Goal: Task Accomplishment & Management: Understand process/instructions

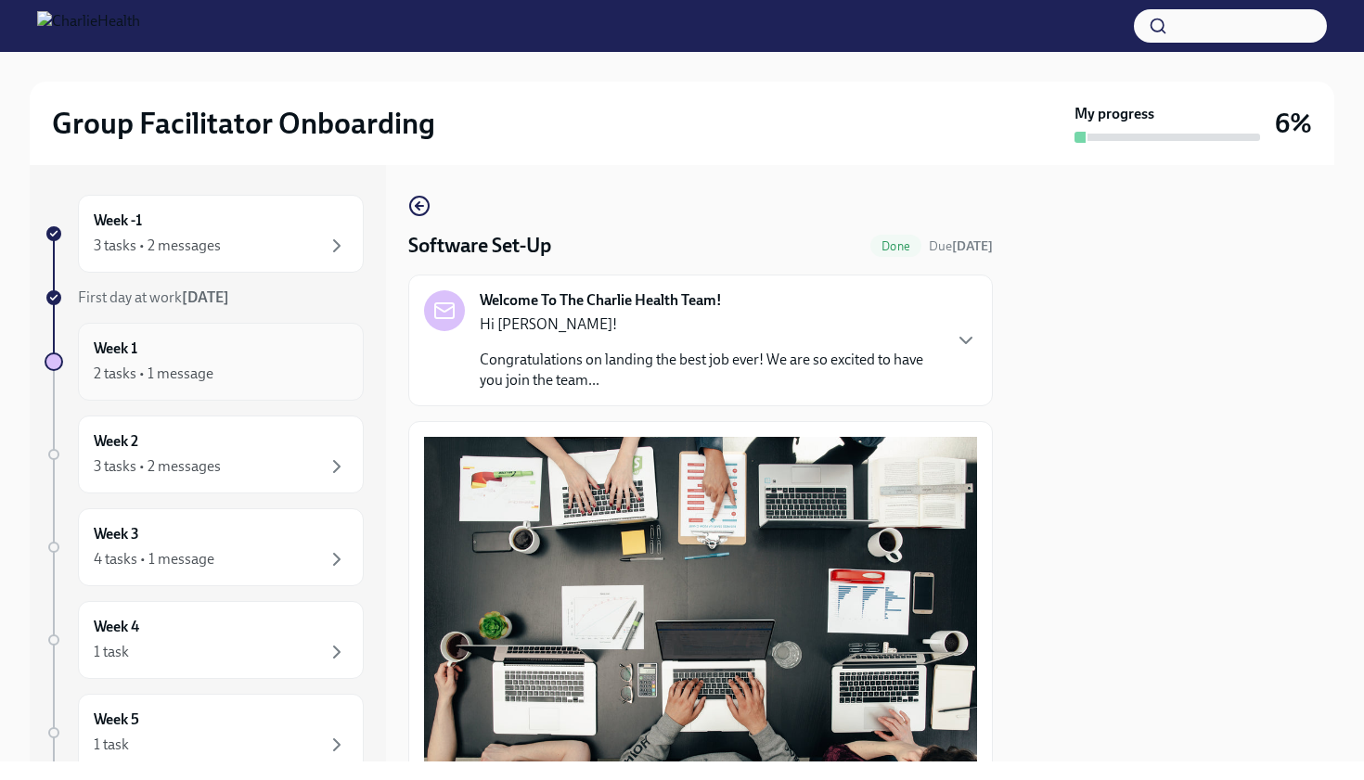
click at [277, 353] on div "Week 1 2 tasks • 1 message" at bounding box center [221, 362] width 254 height 46
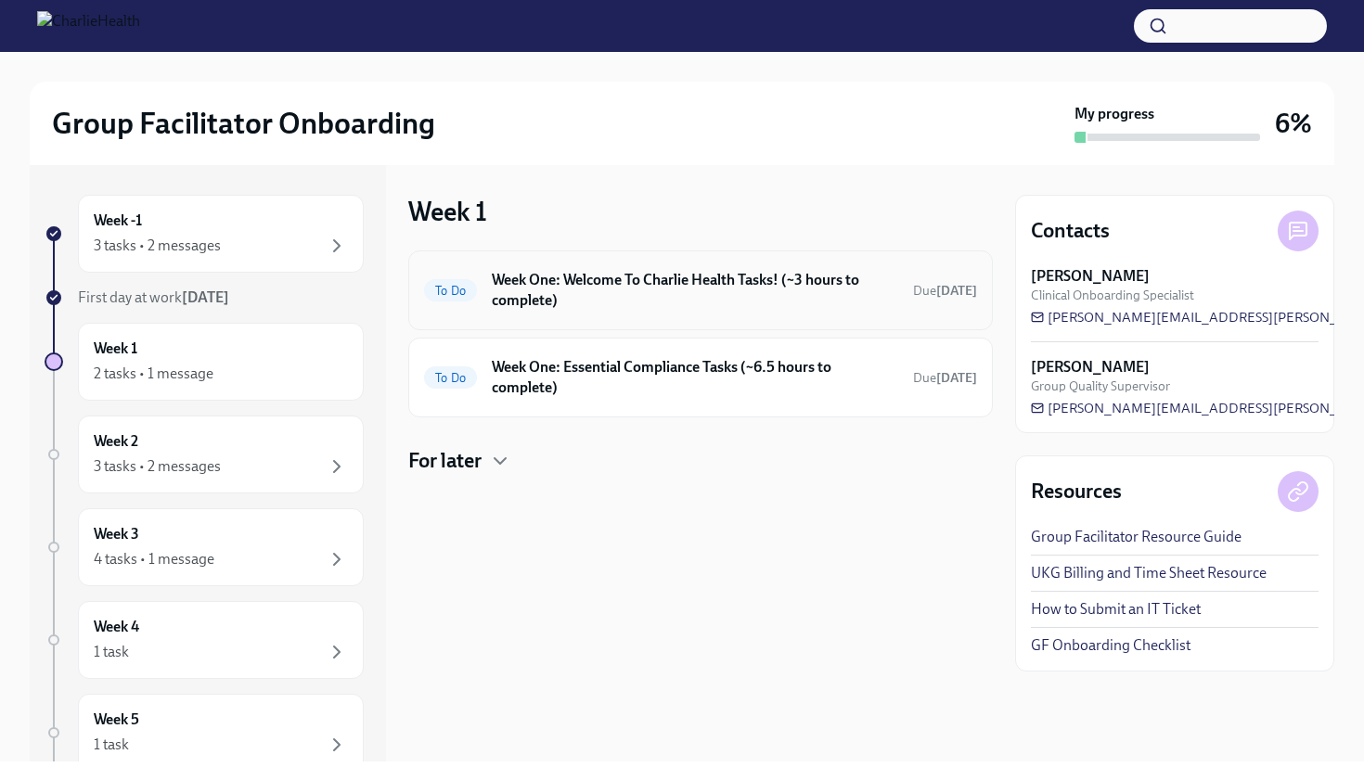
click at [560, 288] on h6 "Week One: Welcome To Charlie Health Tasks! (~3 hours to complete)" at bounding box center [695, 290] width 406 height 41
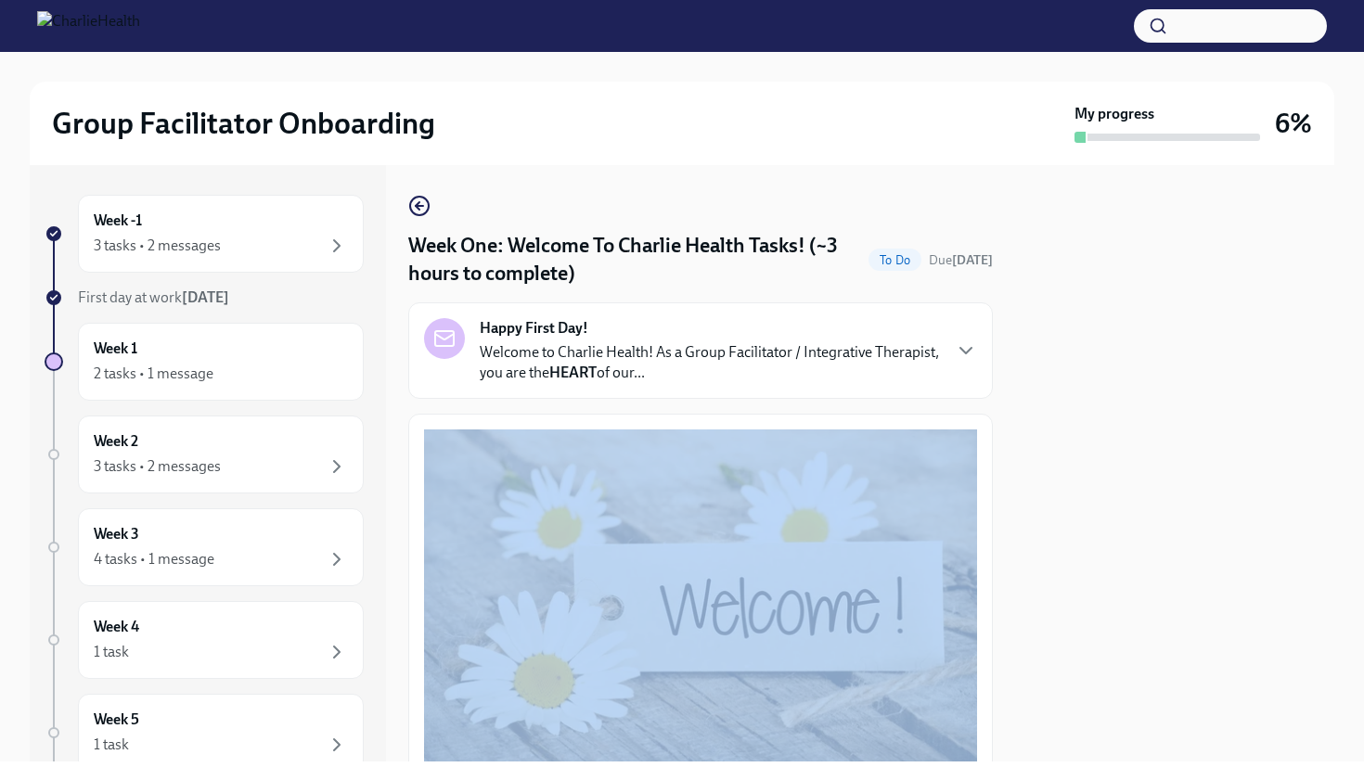
drag, startPoint x: 1021, startPoint y: 291, endPoint x: 993, endPoint y: 584, distance: 294.4
click at [993, 584] on div "Week -1 3 tasks • 2 messages First day at work [DATE] Week 1 2 tasks • 1 messag…" at bounding box center [682, 463] width 1304 height 596
click at [224, 247] on div "3 tasks • 2 messages" at bounding box center [221, 246] width 254 height 22
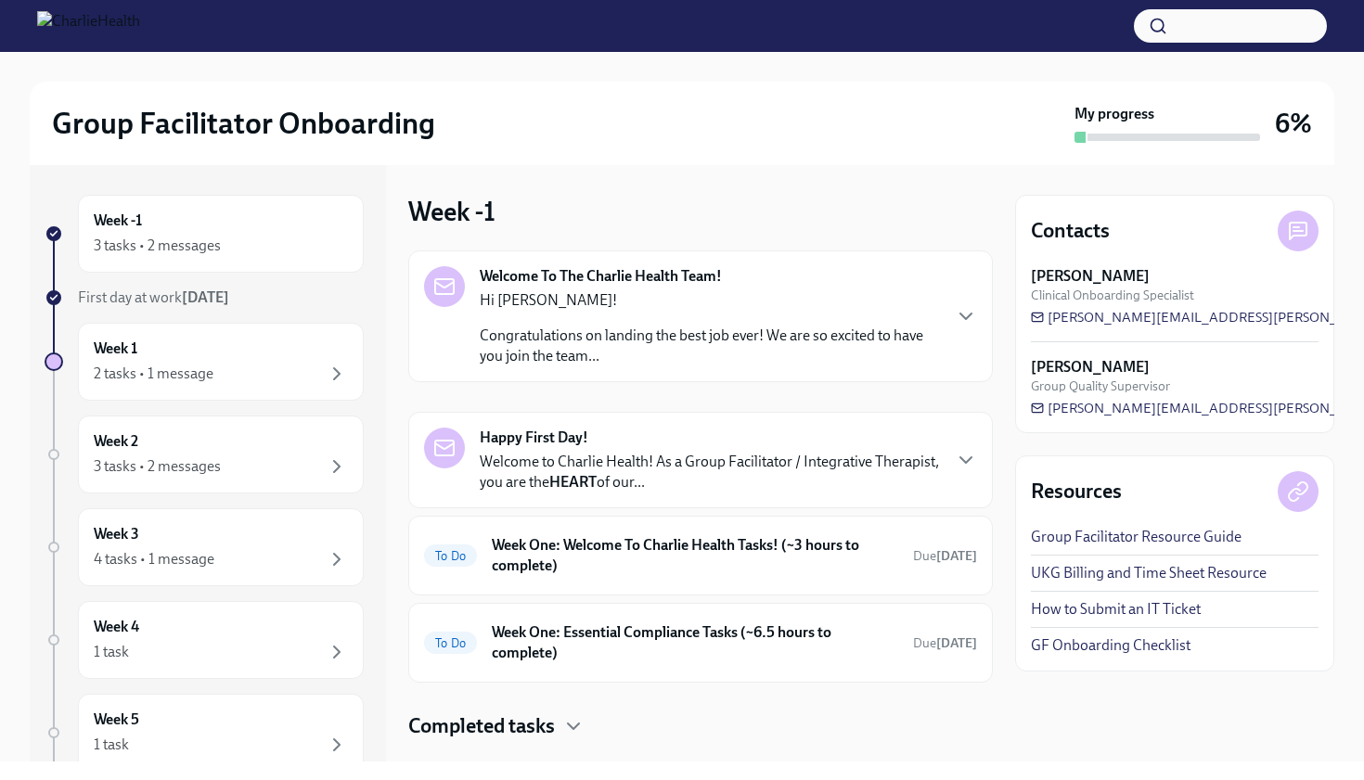
click at [544, 723] on h4 "Completed tasks" at bounding box center [481, 726] width 147 height 28
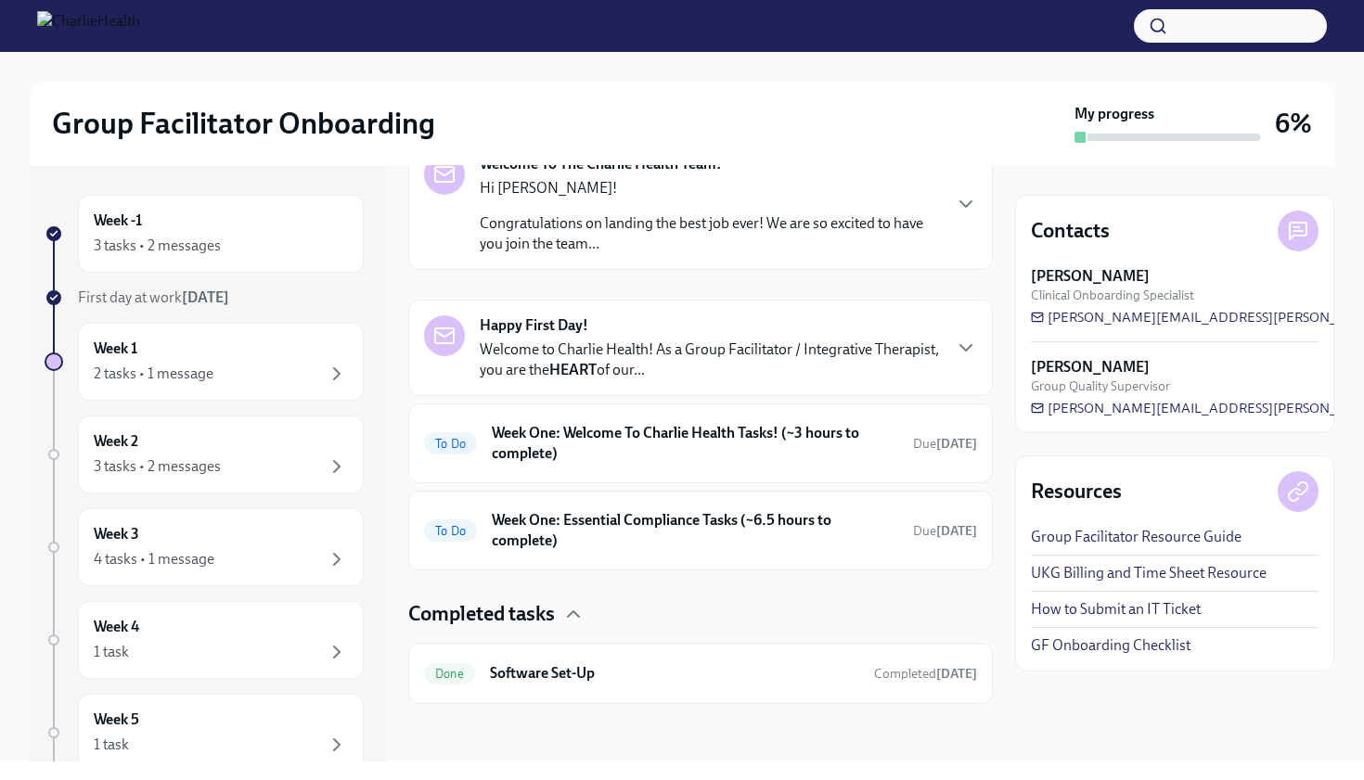
scroll to position [114, 0]
click at [570, 455] on h6 "Week One: Welcome To Charlie Health Tasks! (~3 hours to complete)" at bounding box center [695, 441] width 406 height 41
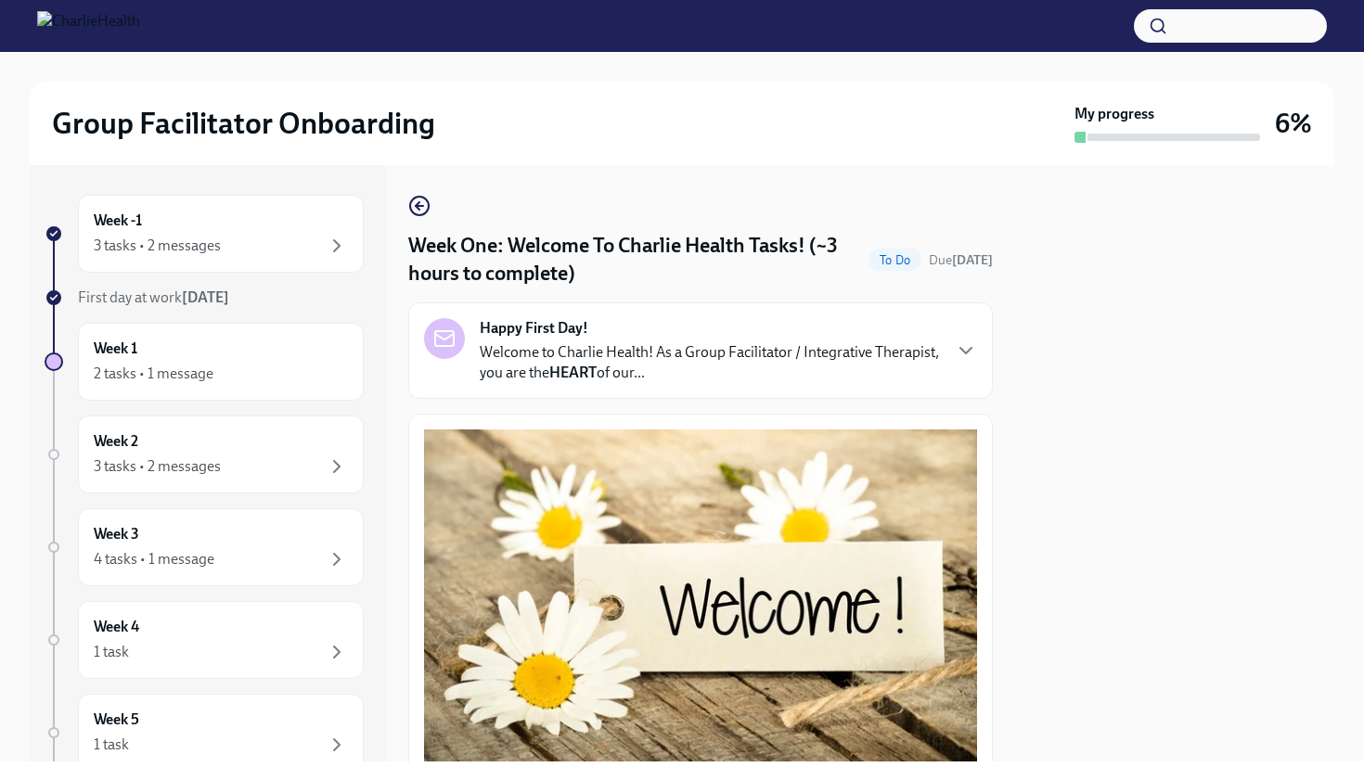
click at [906, 366] on p "Welcome to Charlie Health! As a Group Facilitator / Integrative Therapist, you …" at bounding box center [710, 362] width 460 height 41
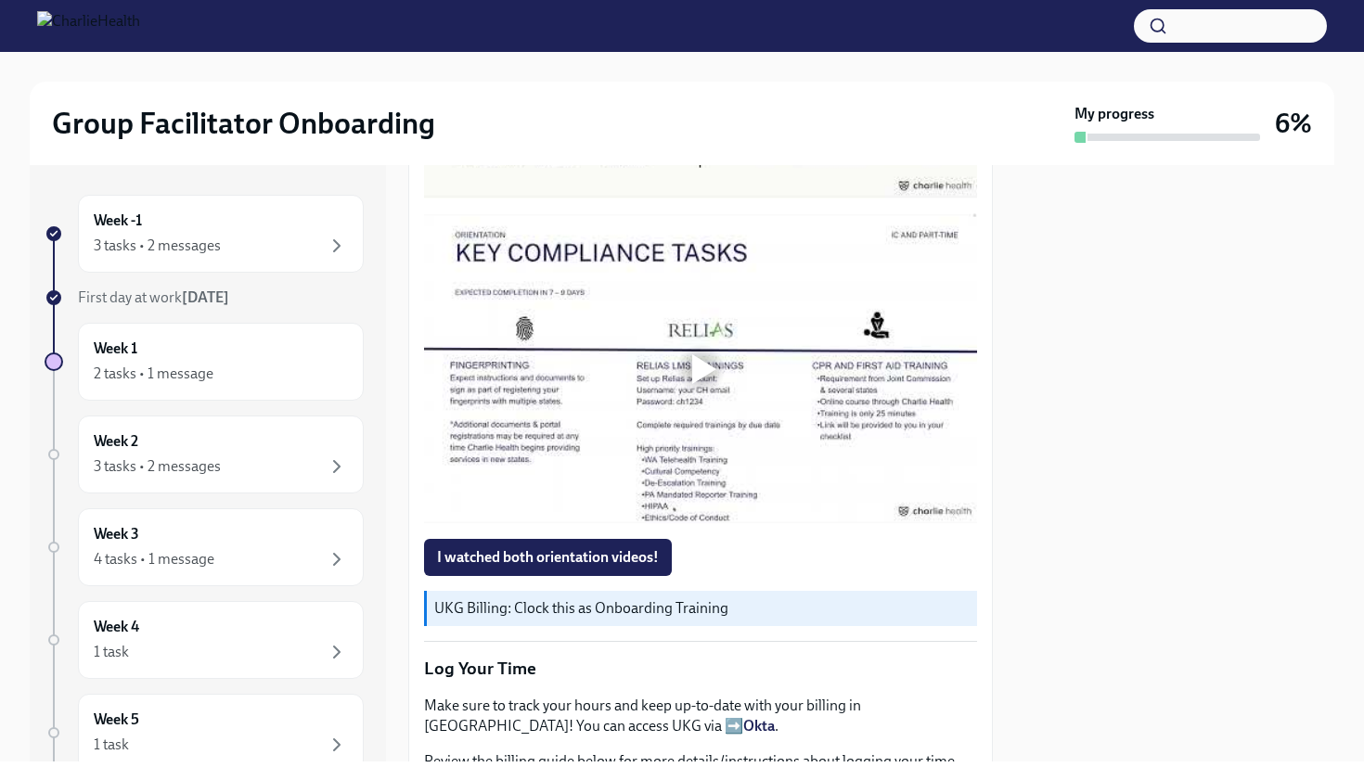
scroll to position [1855, 0]
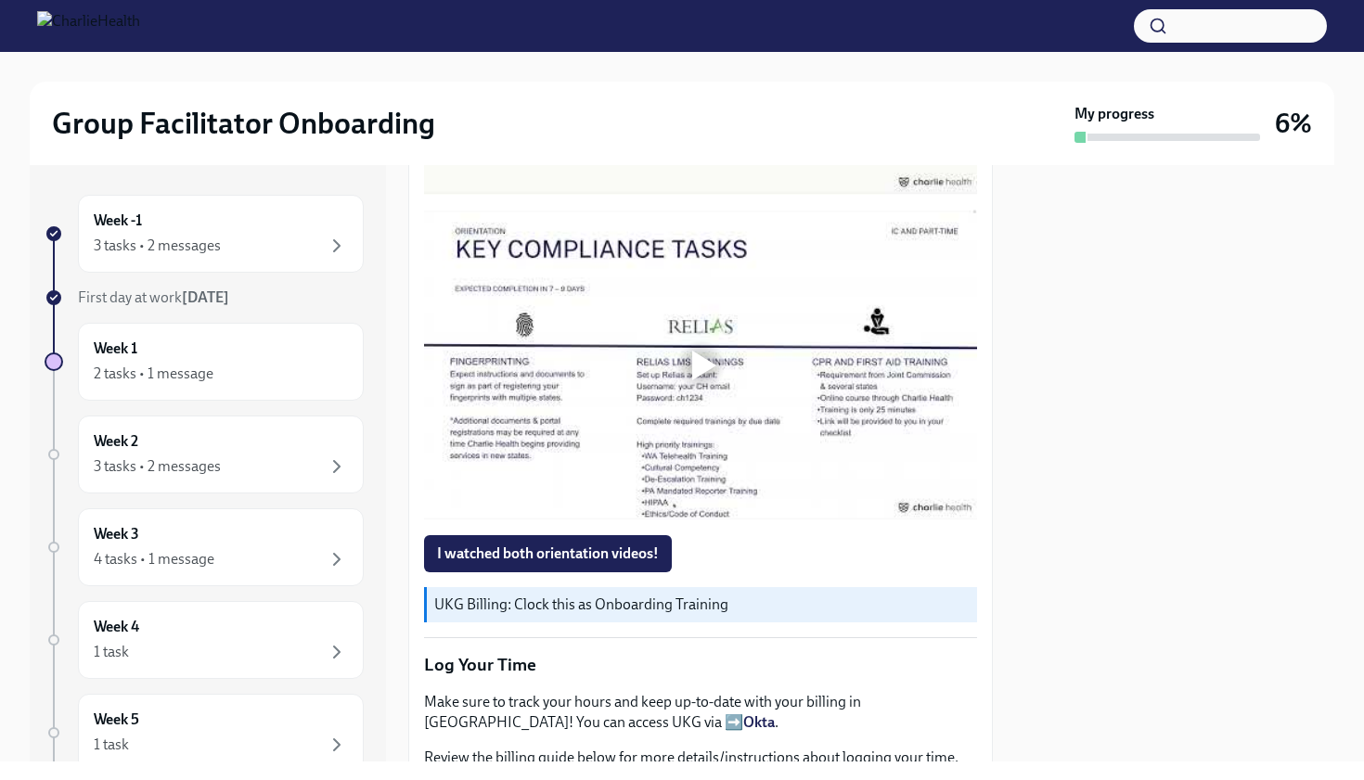
click at [696, 55] on div at bounding box center [704, 40] width 24 height 30
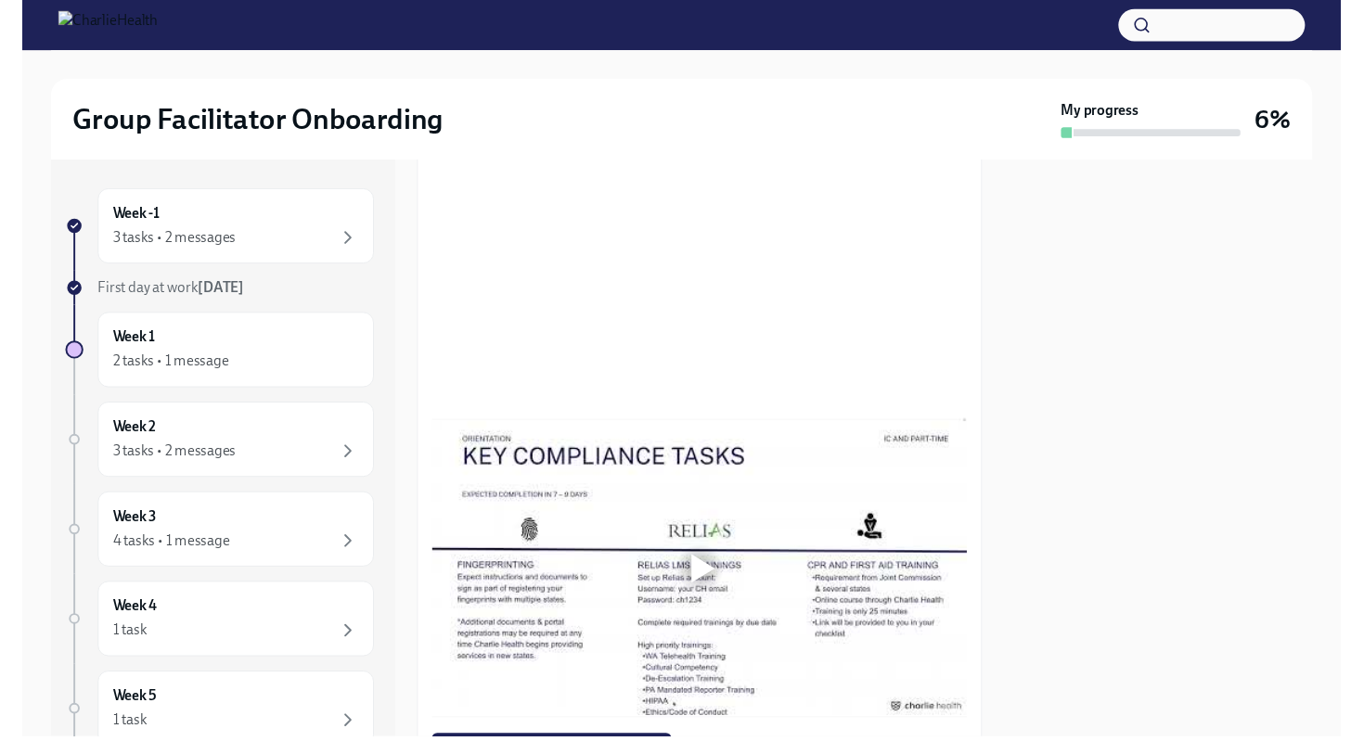
scroll to position [1595, 0]
